Goal: Task Accomplishment & Management: Manage account settings

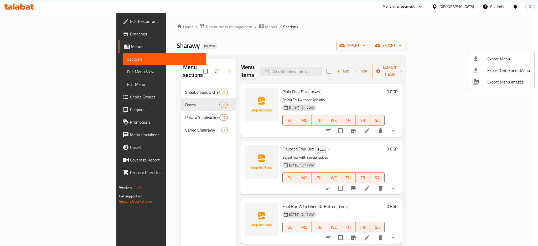
click at [461, 7] on div at bounding box center [269, 123] width 538 height 246
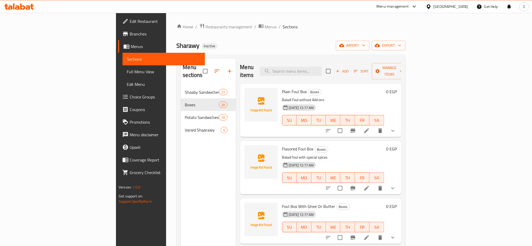
click at [461, 7] on div "Egypt" at bounding box center [451, 7] width 35 height 6
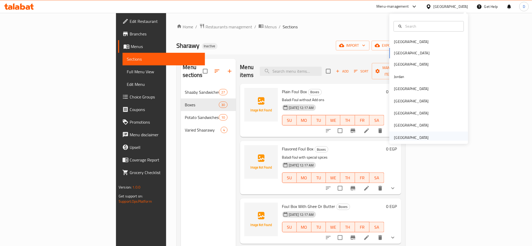
click at [398, 138] on div "United Arab Emirates" at bounding box center [411, 138] width 35 height 6
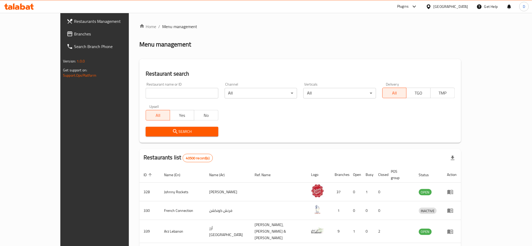
click at [404, 7] on div "Plugins" at bounding box center [403, 6] width 12 height 6
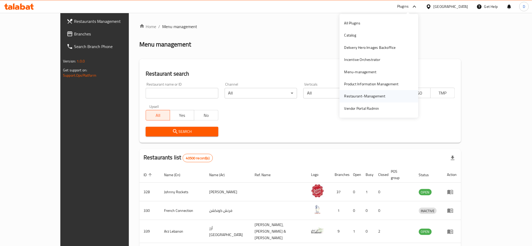
click at [363, 96] on div "Restaurant-Management" at bounding box center [365, 96] width 41 height 6
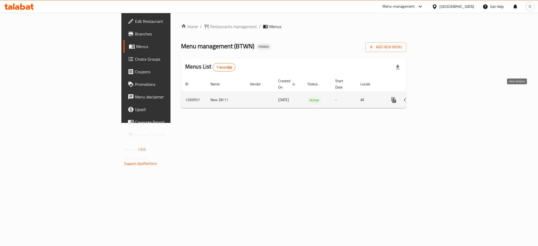
click at [435, 97] on icon "enhanced table" at bounding box center [431, 100] width 6 height 6
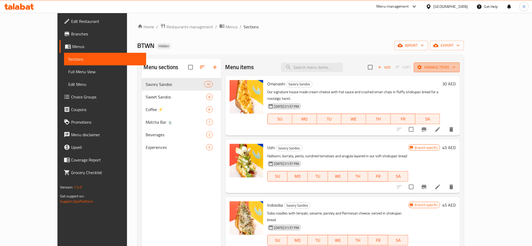
click at [460, 63] on button "Manage items" at bounding box center [437, 68] width 46 height 10
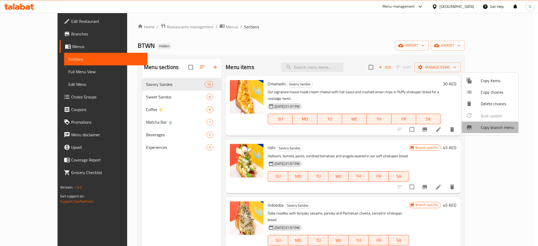
click at [494, 133] on li "Copy branch menu" at bounding box center [490, 128] width 56 height 12
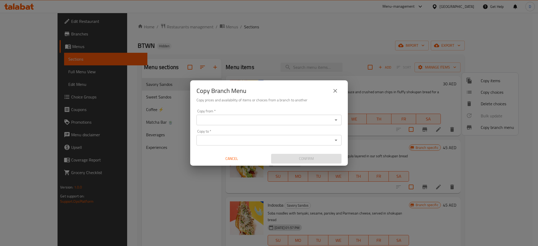
click at [287, 119] on input "Copy from   *" at bounding box center [264, 119] width 133 height 7
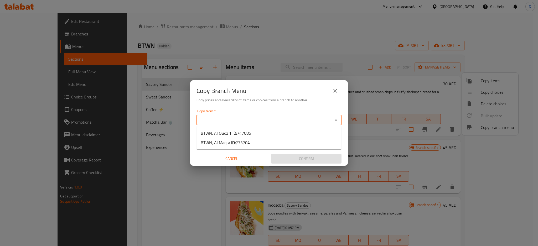
click at [278, 128] on ul "BTWN, Al Quoz 1 ID: 747085 BTWN, Al Maqta ID: 773704" at bounding box center [268, 137] width 145 height 23
click at [277, 132] on li "BTWN, Al Quoz 1 ID: 747085" at bounding box center [268, 132] width 145 height 9
type input "BTWN, Al Quoz 1"
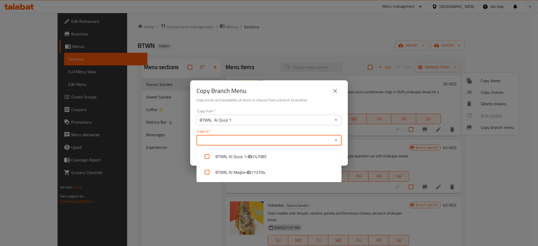
click at [271, 138] on input "Copy to   *" at bounding box center [264, 140] width 133 height 7
click at [271, 172] on li "BTWN, Al Maqta - ID: 773704" at bounding box center [268, 172] width 145 height 16
checkbox input "true"
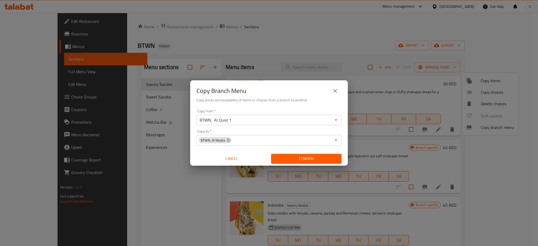
click at [310, 106] on div "Copy Branch Menu Copy prices and availability of items or choices from a branch…" at bounding box center [269, 93] width 158 height 27
click at [311, 157] on span "Confirm" at bounding box center [306, 158] width 62 height 7
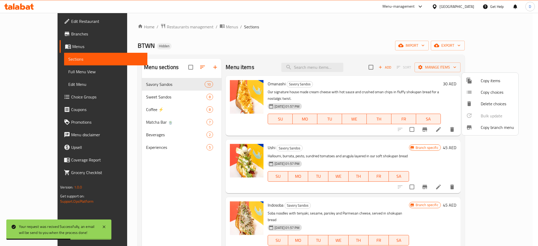
click at [43, 36] on div at bounding box center [269, 123] width 538 height 246
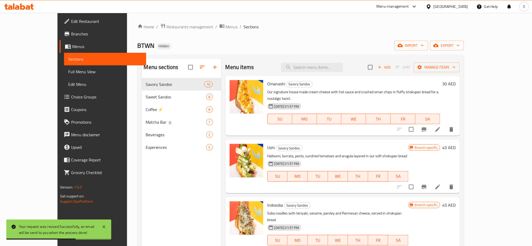
click at [71, 36] on span "Branches" at bounding box center [106, 34] width 71 height 6
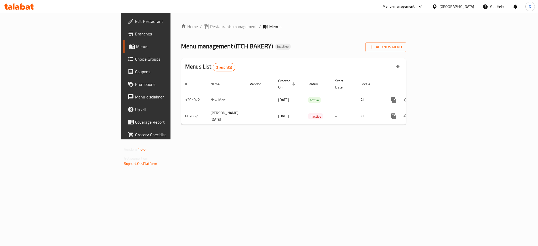
click at [457, 8] on div "[GEOGRAPHIC_DATA]" at bounding box center [456, 7] width 35 height 6
click at [405, 53] on div "[GEOGRAPHIC_DATA]" at bounding box center [417, 54] width 43 height 12
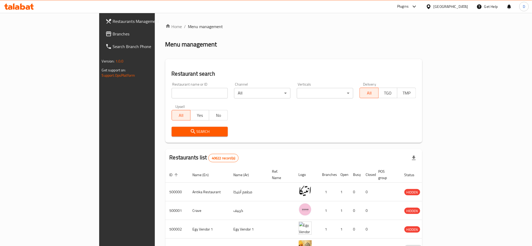
click at [409, 8] on div "Plugins" at bounding box center [403, 6] width 12 height 6
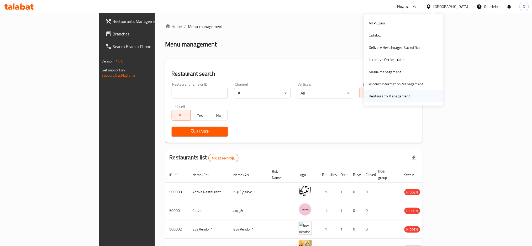
click at [387, 95] on div "Restaurant-Management" at bounding box center [389, 96] width 41 height 6
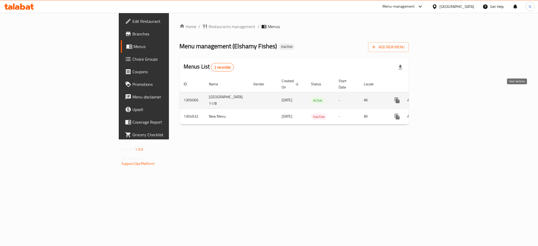
click at [438, 97] on icon "enhanced table" at bounding box center [435, 100] width 6 height 6
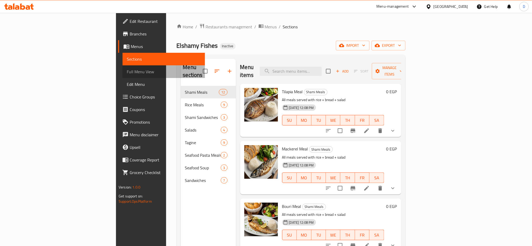
click at [127, 74] on span "Full Menu View" at bounding box center [164, 72] width 74 height 6
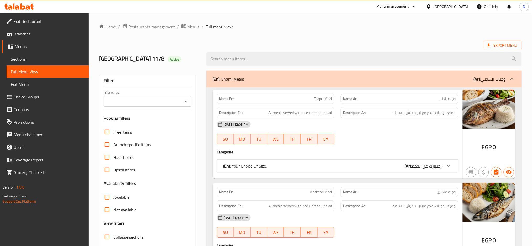
scroll to position [81, 0]
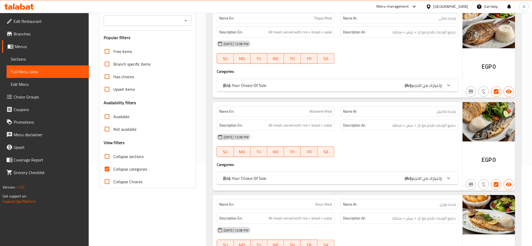
click at [138, 166] on span "Collapse categories" at bounding box center [130, 169] width 34 height 6
click at [113, 166] on input "Collapse categories" at bounding box center [107, 169] width 13 height 13
checkbox input "false"
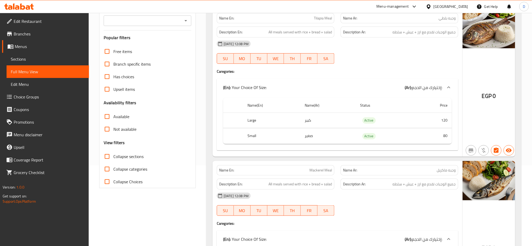
click at [133, 154] on span "Collapse sections" at bounding box center [128, 156] width 30 height 6
click at [113, 154] on input "Collapse sections" at bounding box center [107, 156] width 13 height 13
checkbox input "true"
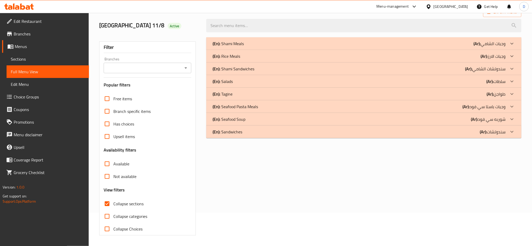
scroll to position [34, 0]
click at [482, 47] on p "(Ar): سندوتشات الشامي" at bounding box center [490, 43] width 32 height 6
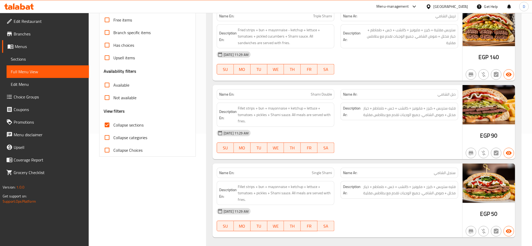
scroll to position [120, 0]
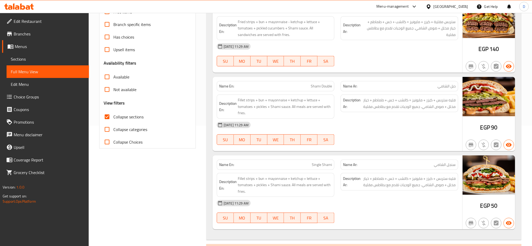
click at [377, 149] on div "Name En: Shami Double Name Ar: دبل الشامي Description En: Fillet strips + bun +…" at bounding box center [338, 114] width 250 height 74
click at [360, 241] on div "(En): Shami Meals (Ar): وجبات الشامي Name En: Tilapia Meal Name Ar: وجبه بلطي D…" at bounding box center [363, 128] width 315 height 357
click at [462, 4] on div "Egypt" at bounding box center [451, 7] width 35 height 6
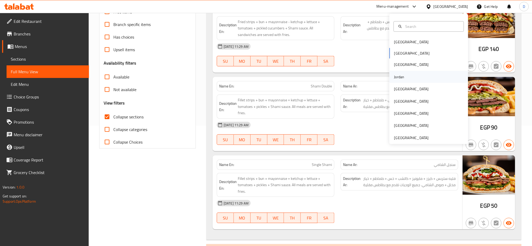
click at [415, 78] on div "Jordan" at bounding box center [429, 77] width 79 height 12
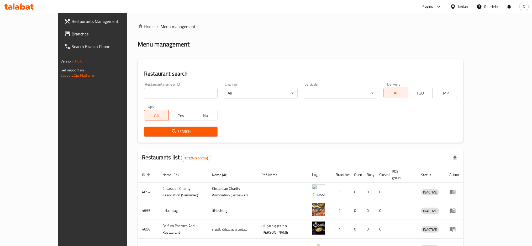
click at [431, 7] on div "Plugins" at bounding box center [428, 6] width 12 height 6
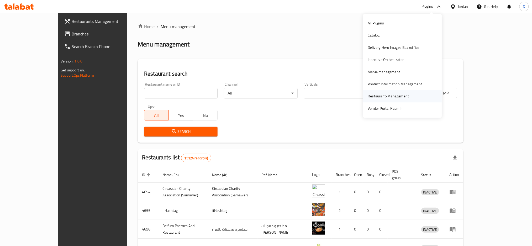
click at [392, 97] on div "Restaurant-Management" at bounding box center [388, 96] width 41 height 6
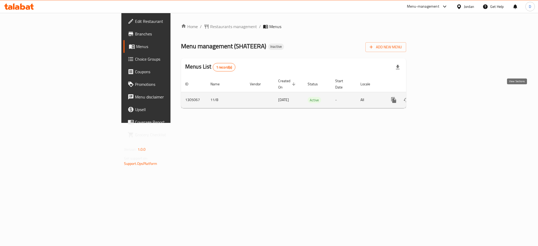
click at [435, 97] on icon "enhanced table" at bounding box center [431, 100] width 6 height 6
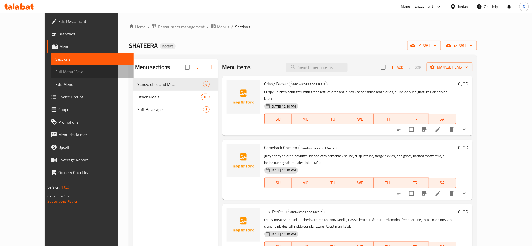
click at [70, 69] on span "Full Menu View" at bounding box center [92, 72] width 74 height 6
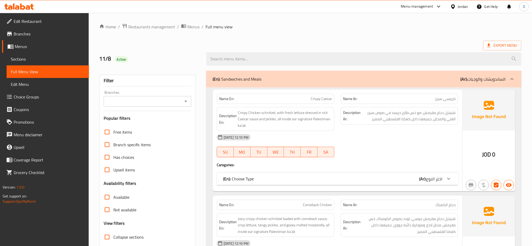
scroll to position [57, 0]
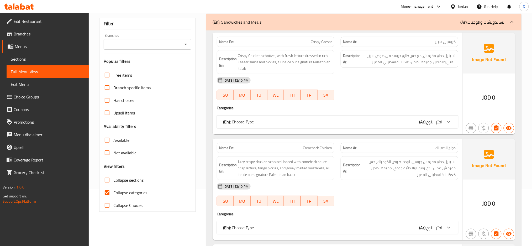
click at [136, 179] on span "Collapse sections" at bounding box center [128, 180] width 30 height 6
click at [113, 179] on input "Collapse sections" at bounding box center [107, 180] width 13 height 13
checkbox input "true"
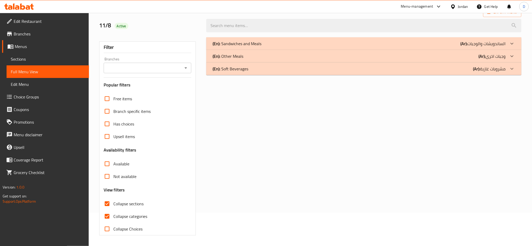
scroll to position [34, 0]
click at [139, 192] on div "Free items Branch specific items Has choices Upsell items Availability filters …" at bounding box center [148, 163] width 88 height 143
click at [138, 215] on span "Collapse categories" at bounding box center [130, 216] width 34 height 6
click at [113, 215] on input "Collapse categories" at bounding box center [107, 216] width 13 height 13
checkbox input "false"
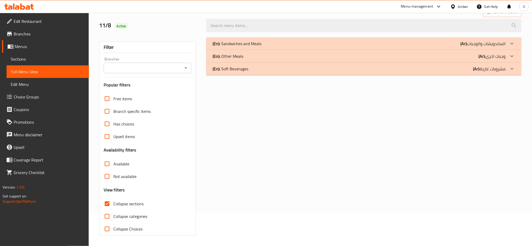
click at [304, 43] on div "(En): Sandwiches and Meals (Ar): الساندويشات والوجبات" at bounding box center [359, 43] width 293 height 6
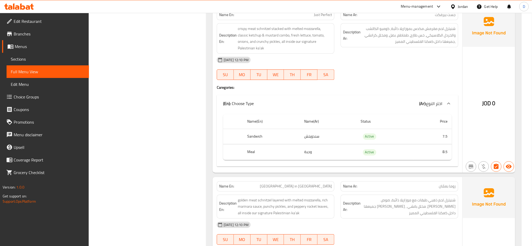
scroll to position [473, 0]
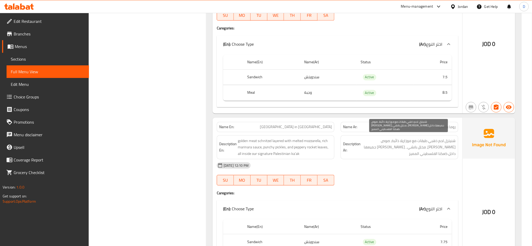
click at [418, 149] on span "شنيتزل لحم ذهبي طبقات مع موزاريلا ذائبة، صوص [PERSON_NAME]، مخلل بانشي , [PERSO…" at bounding box center [409, 147] width 94 height 19
click at [326, 124] on span "[GEOGRAPHIC_DATA] in [GEOGRAPHIC_DATA]" at bounding box center [296, 127] width 72 height 6
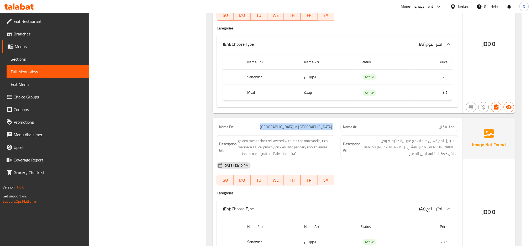
click at [326, 124] on span "[GEOGRAPHIC_DATA] in [GEOGRAPHIC_DATA]" at bounding box center [296, 127] width 72 height 6
copy span "[GEOGRAPHIC_DATA] in [GEOGRAPHIC_DATA]"
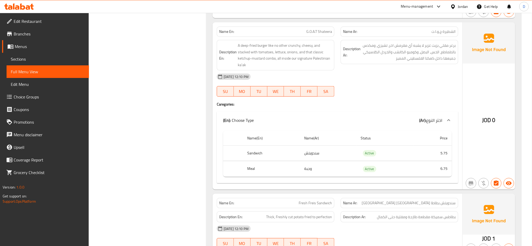
scroll to position [787, 0]
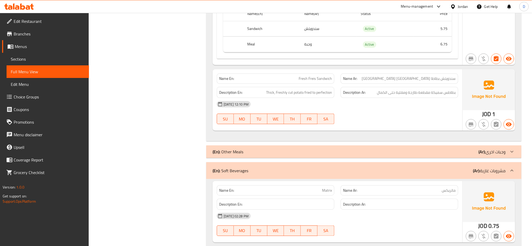
scroll to position [855, 0]
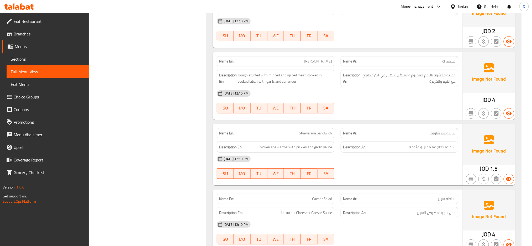
scroll to position [1389, 0]
click at [415, 144] on span "شاورما دجاج مع مخلل و مثومة" at bounding box center [432, 147] width 47 height 7
copy span "مثومة"
click at [313, 130] on span "Shawarma Sandwich" at bounding box center [315, 133] width 33 height 6
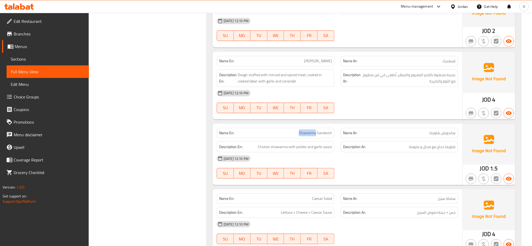
click at [313, 130] on span "Shawarma Sandwich" at bounding box center [315, 133] width 33 height 6
copy span "Shawarma Sandwich"
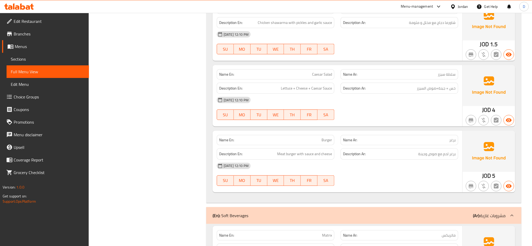
scroll to position [1514, 0]
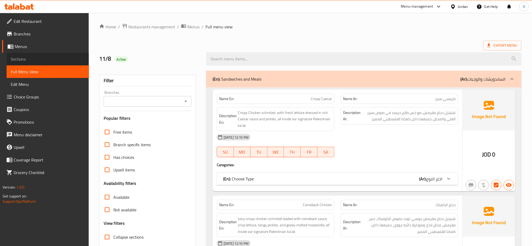
click at [50, 54] on link "Sections" at bounding box center [48, 59] width 82 height 13
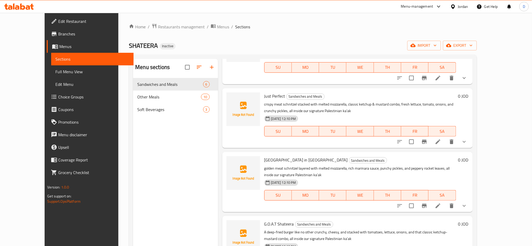
scroll to position [131, 0]
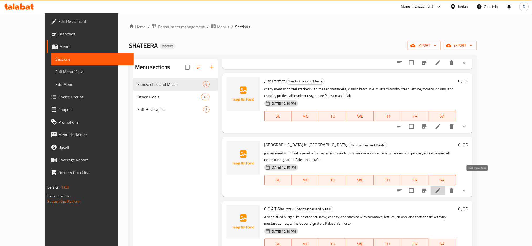
click at [441, 188] on icon at bounding box center [438, 191] width 6 height 6
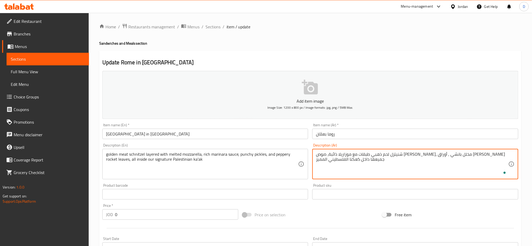
scroll to position [137, 0]
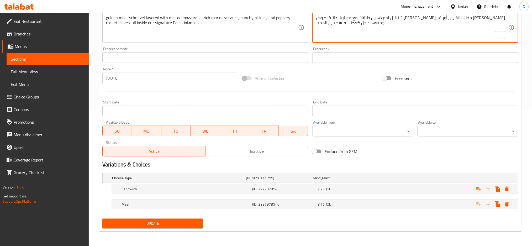
type textarea "شنيتزل لحم ذهبي طبقات مع موزاريلا ذائبة، صوص [PERSON_NAME]، مخلل بانشي , أوراق …"
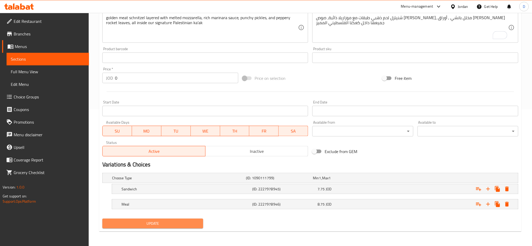
click at [189, 225] on span "Update" at bounding box center [153, 223] width 92 height 7
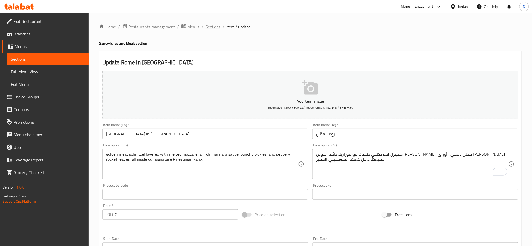
click at [215, 28] on span "Sections" at bounding box center [213, 27] width 15 height 6
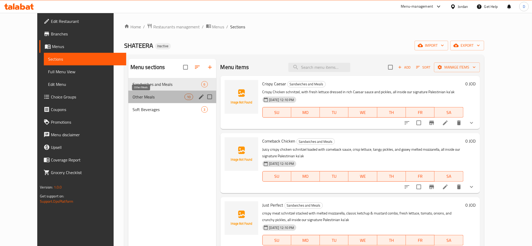
click at [171, 96] on span "Other Meals" at bounding box center [159, 97] width 52 height 6
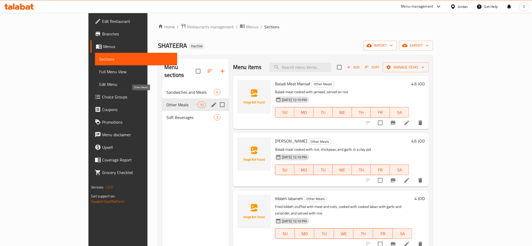
scroll to position [303, 0]
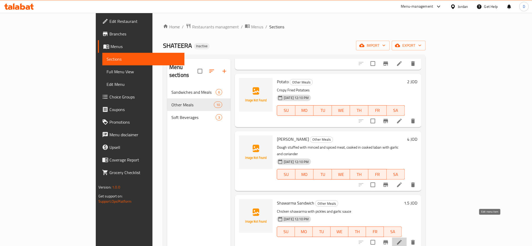
click at [403, 239] on icon at bounding box center [400, 242] width 6 height 6
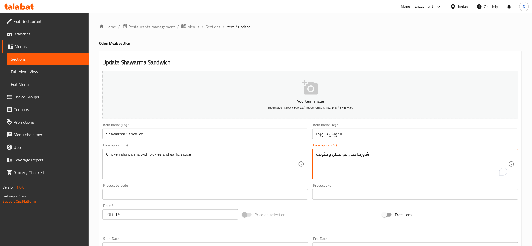
drag, startPoint x: 483, startPoint y: 1, endPoint x: 324, endPoint y: 154, distance: 221.4
click at [324, 154] on textarea "شاورما دجاج مع مخلل و مثومة" at bounding box center [412, 164] width 192 height 25
drag, startPoint x: 316, startPoint y: 153, endPoint x: 328, endPoint y: 154, distance: 11.4
click at [328, 154] on textarea "شاورما دجاج مع مخلل و مثومة" at bounding box center [412, 164] width 192 height 25
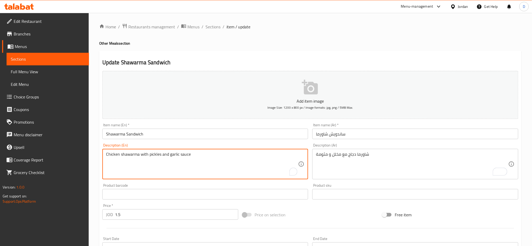
drag, startPoint x: 170, startPoint y: 154, endPoint x: 200, endPoint y: 155, distance: 30.0
paste textarea "Mtawameh"
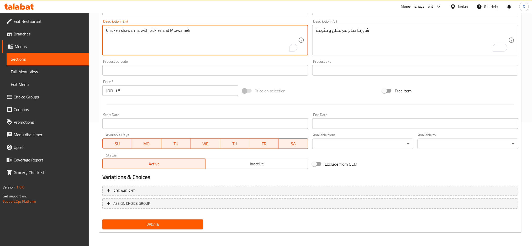
scroll to position [124, 0]
type textarea "Chicken shawarma with pickles and Mtawameh"
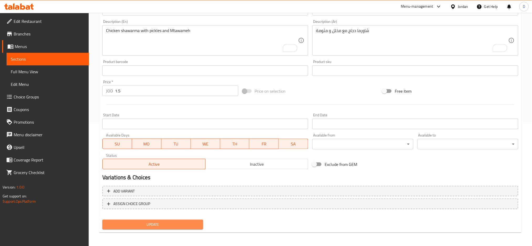
click at [185, 226] on span "Update" at bounding box center [153, 224] width 92 height 7
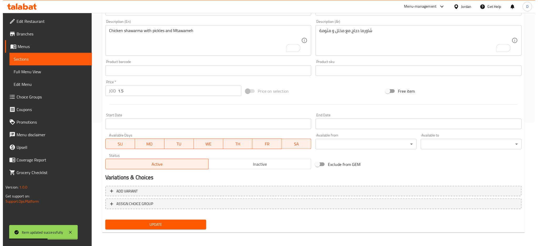
scroll to position [0, 0]
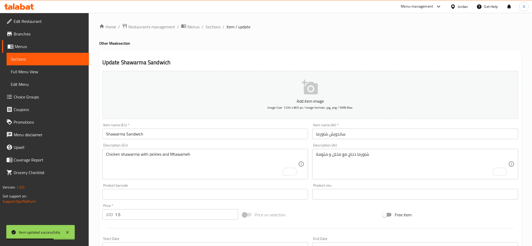
click at [216, 32] on div "Home / Restaurants management / Menus / Sections / item / update Other Meals se…" at bounding box center [310, 191] width 423 height 337
click at [215, 28] on span "Sections" at bounding box center [213, 27] width 15 height 6
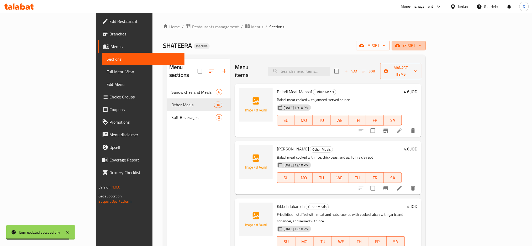
click at [422, 46] on span "export" at bounding box center [408, 45] width 25 height 7
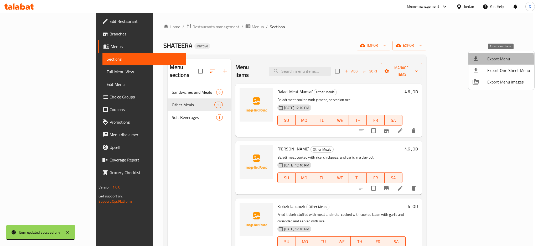
click at [493, 60] on span "Export Menu" at bounding box center [508, 59] width 43 height 6
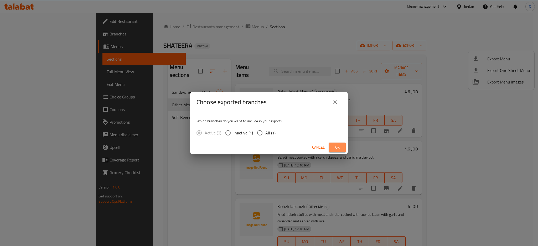
click at [336, 147] on span "Ok" at bounding box center [337, 147] width 8 height 7
